Goal: Transaction & Acquisition: Purchase product/service

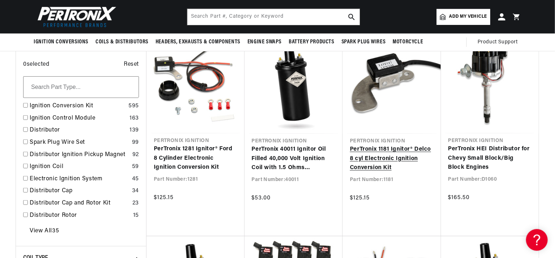
click at [365, 154] on link "PerTronix 1181 Ignitor® Delco 8 cyl Electronic Ignition Conversion Kit" at bounding box center [392, 159] width 84 height 28
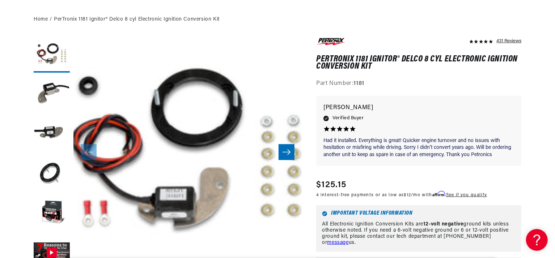
scroll to position [145, 0]
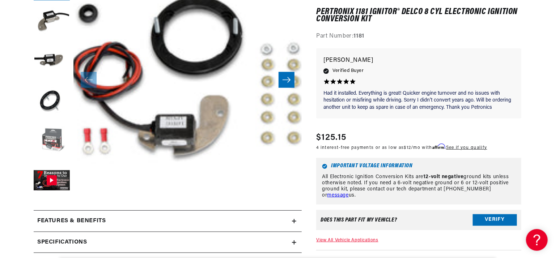
click at [57, 137] on button "Load image 5 in gallery view" at bounding box center [52, 141] width 36 height 36
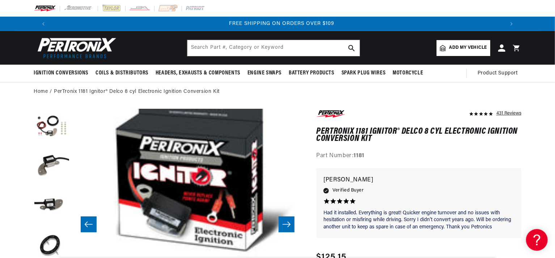
scroll to position [0, 0]
